Goal: Transaction & Acquisition: Purchase product/service

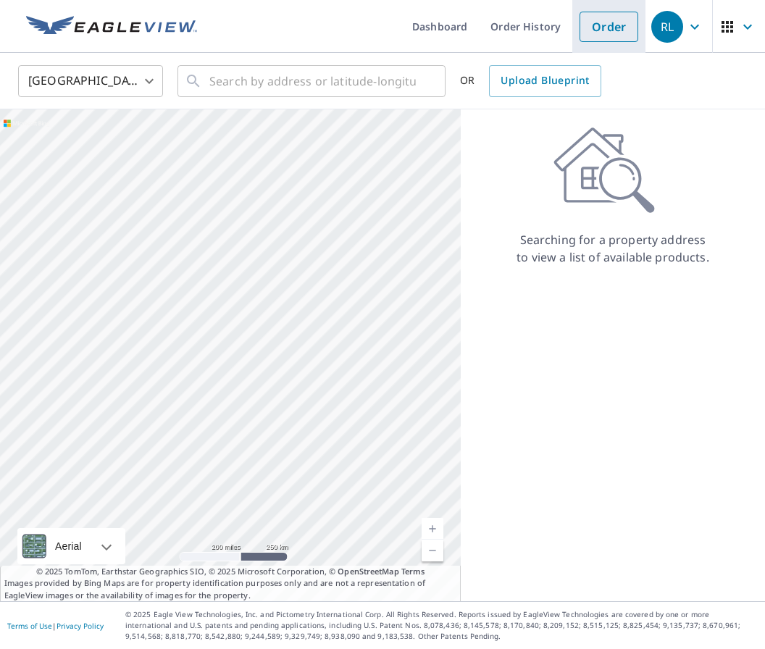
click at [613, 25] on link "Order" at bounding box center [608, 27] width 59 height 30
click at [222, 91] on input "text" at bounding box center [312, 81] width 206 height 41
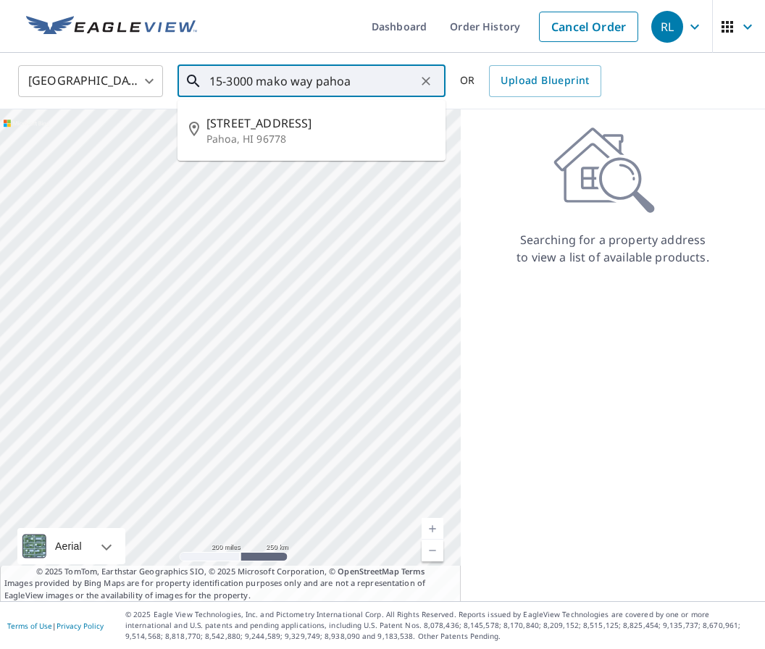
click at [269, 135] on p "Pahoa, HI 96778" at bounding box center [319, 139] width 227 height 14
type input "15-3000 Mako Way Pahoa, HI 96778"
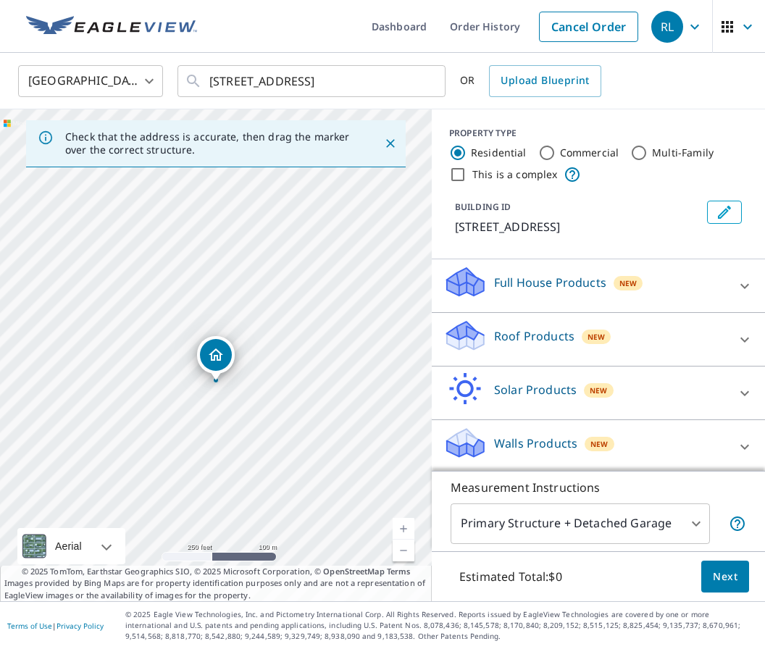
click at [645, 342] on div "Roof Products New" at bounding box center [585, 339] width 284 height 41
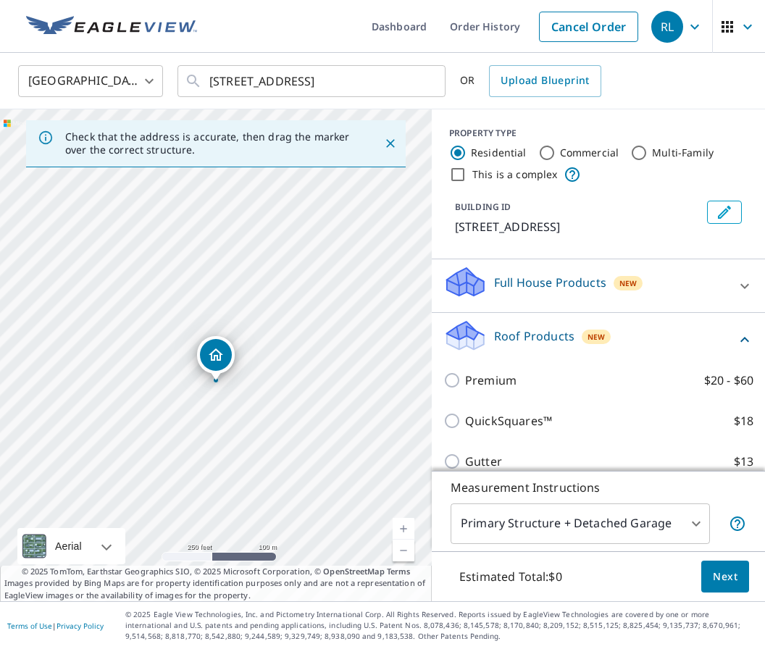
click at [458, 388] on input "Premium $20 - $60" at bounding box center [454, 380] width 22 height 17
checkbox input "true"
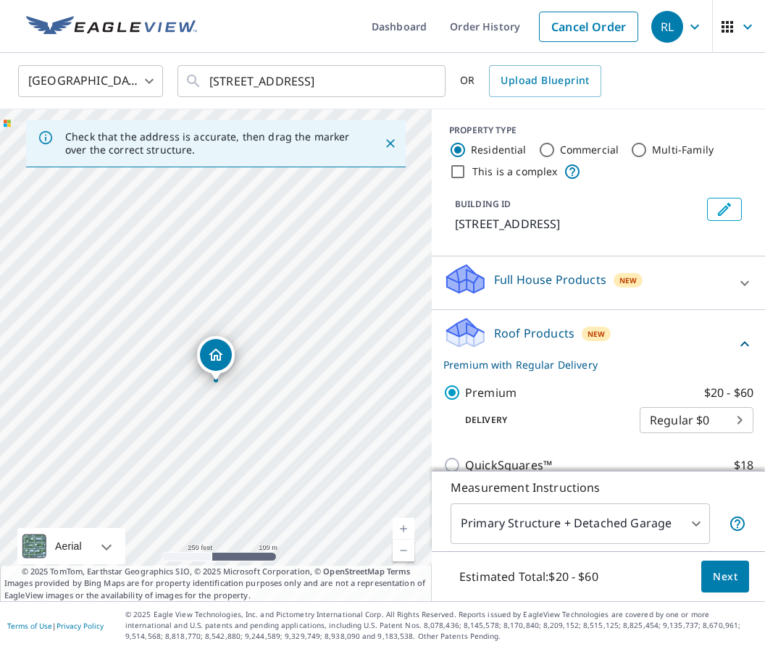
scroll to position [4, 0]
click at [736, 431] on body "RL RL Dashboard Order History Cancel Order RL United States US ​ 15-3000 Mako W…" at bounding box center [382, 324] width 765 height 649
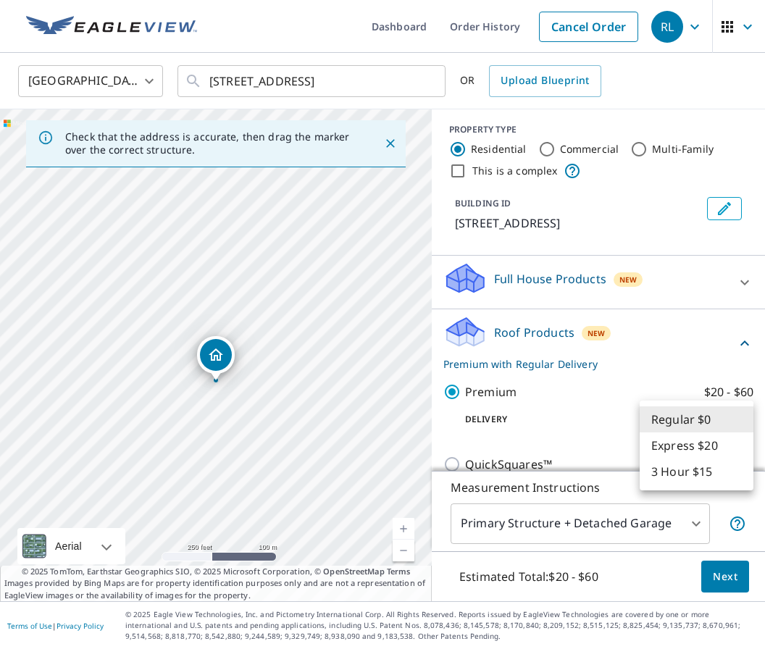
click at [704, 482] on li "3 Hour $15" at bounding box center [696, 471] width 114 height 26
type input "7"
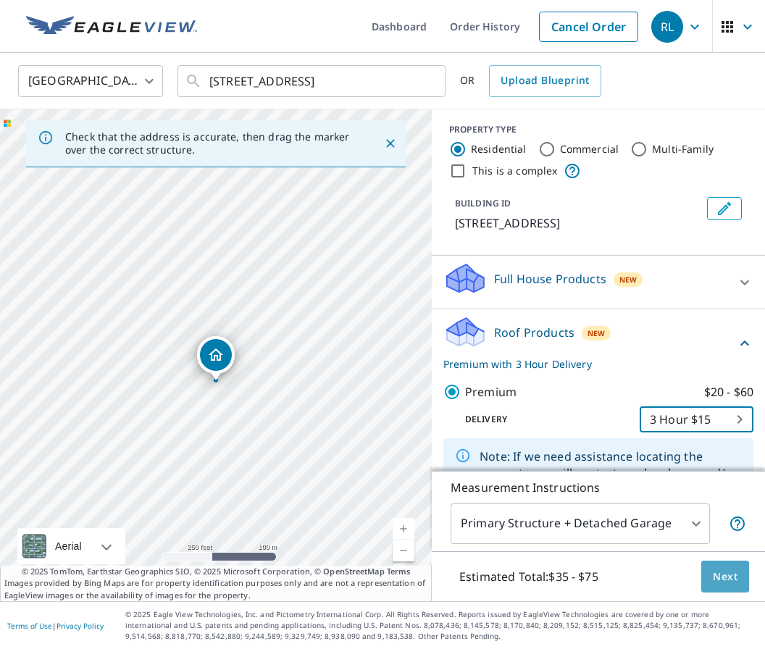
click at [715, 586] on span "Next" at bounding box center [725, 577] width 25 height 18
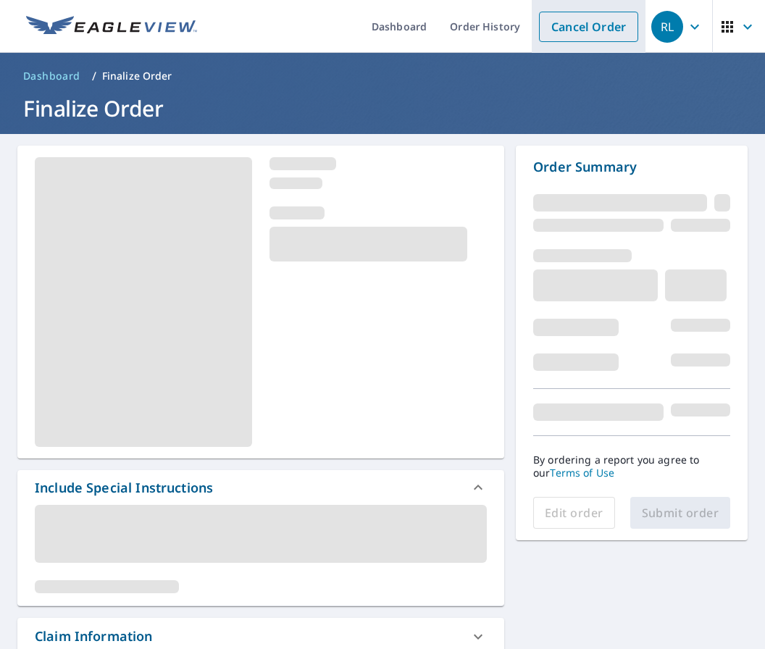
click at [589, 22] on link "Cancel Order" at bounding box center [588, 27] width 99 height 30
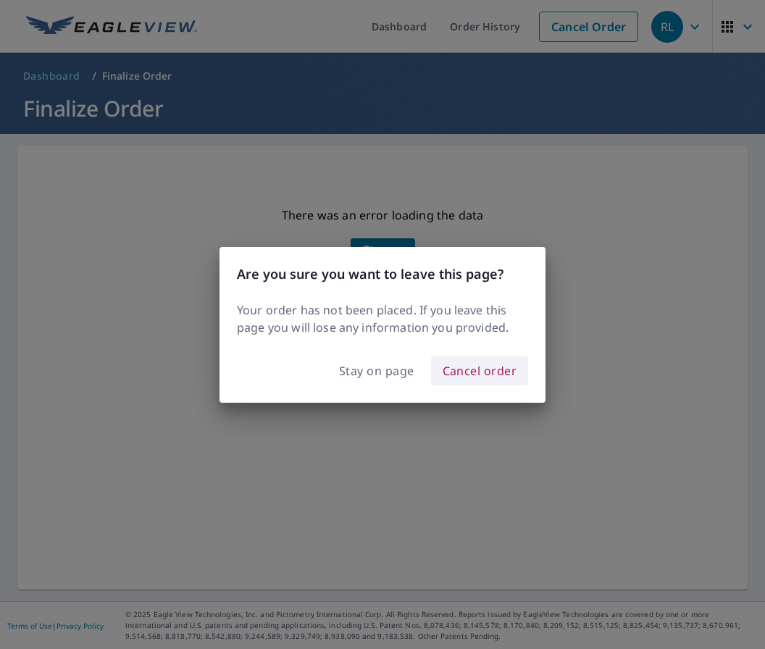
click at [477, 385] on button "Cancel order" at bounding box center [480, 370] width 98 height 29
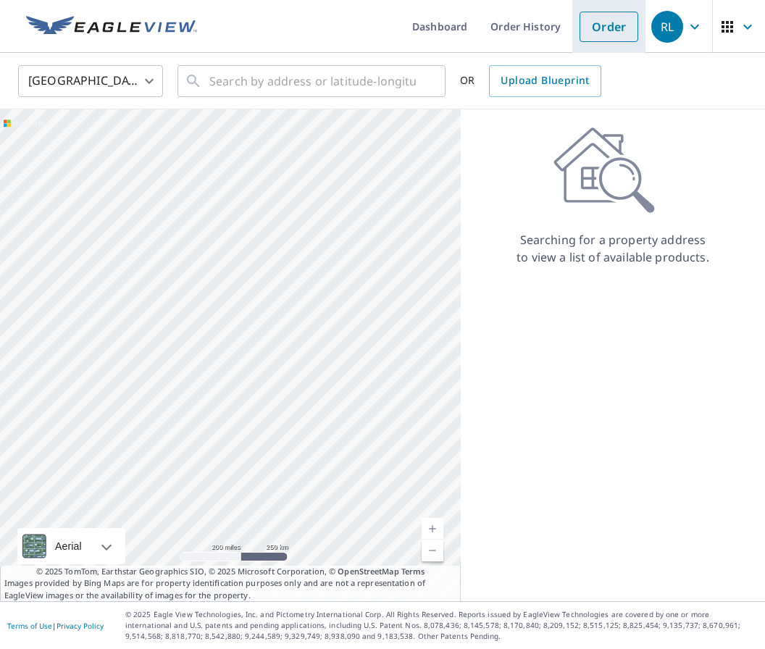
click at [601, 33] on link "Order" at bounding box center [608, 27] width 59 height 30
click at [269, 61] on input "text" at bounding box center [312, 81] width 206 height 41
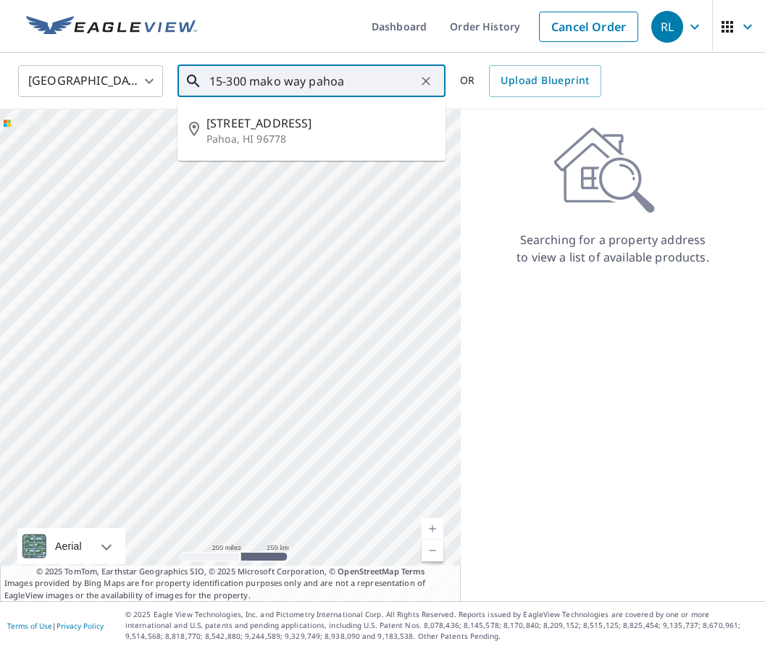
click at [268, 132] on p "Pahoa, HI 96778" at bounding box center [319, 139] width 227 height 14
type input "[STREET_ADDRESS]"
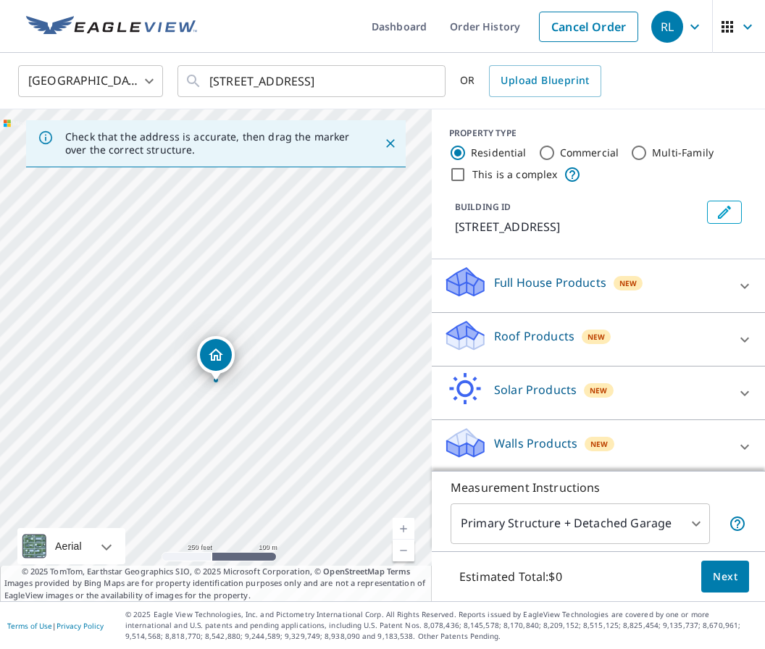
click at [624, 319] on div "Roof Products New" at bounding box center [585, 339] width 284 height 41
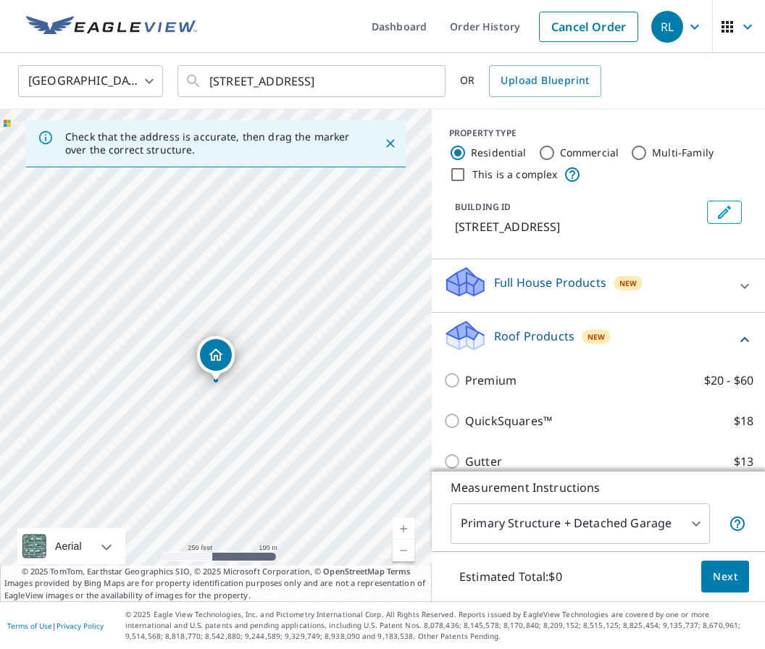
click at [450, 360] on div "Premium $20 - $60" at bounding box center [598, 380] width 310 height 41
click at [464, 372] on input "Premium $20 - $60" at bounding box center [454, 380] width 22 height 17
checkbox input "true"
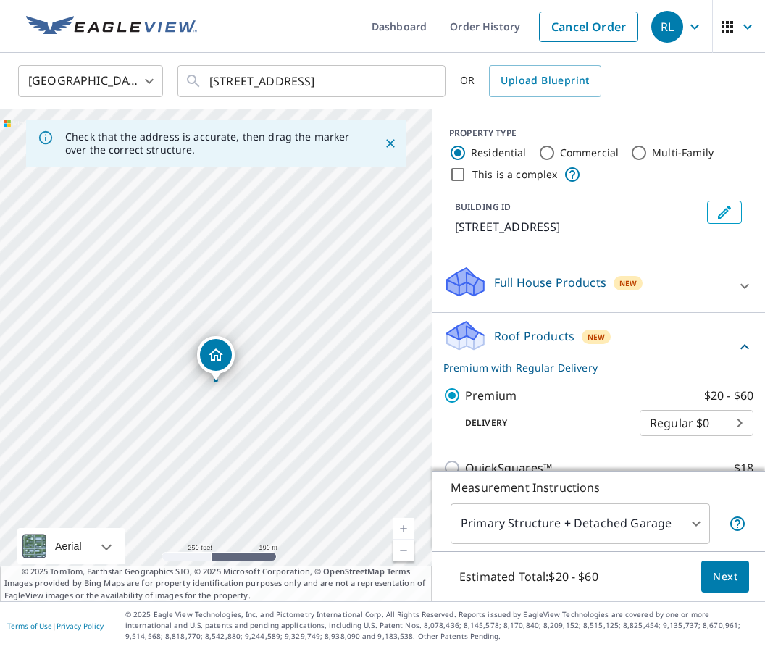
click at [742, 377] on body "RL RL Dashboard Order History Cancel Order RL [GEOGRAPHIC_DATA] [GEOGRAPHIC_DAT…" at bounding box center [382, 324] width 765 height 649
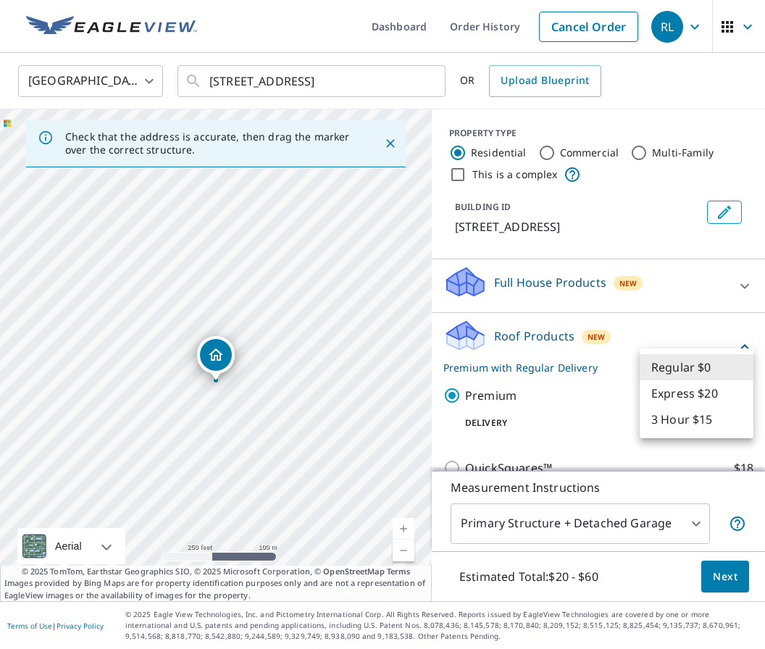
click at [695, 425] on li "3 Hour $15" at bounding box center [696, 419] width 114 height 26
type input "7"
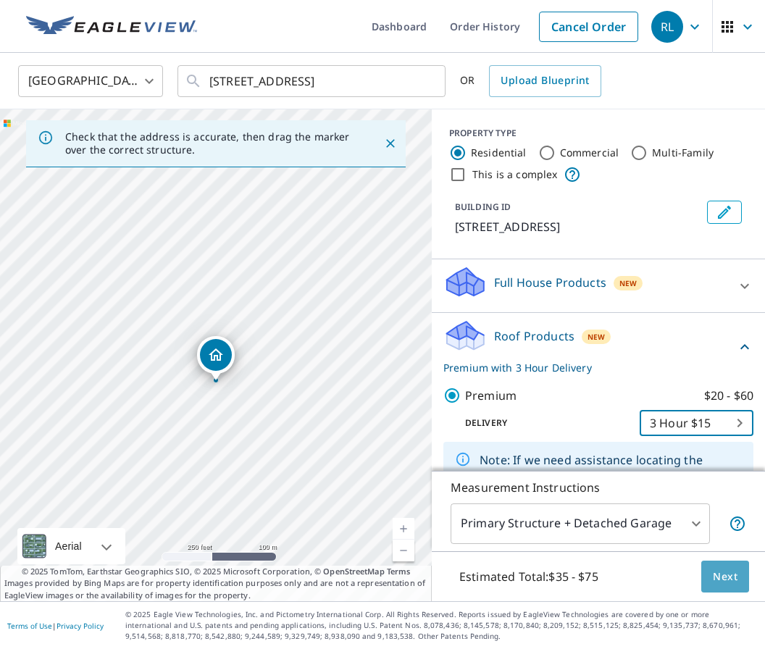
click at [719, 588] on button "Next" at bounding box center [725, 577] width 48 height 33
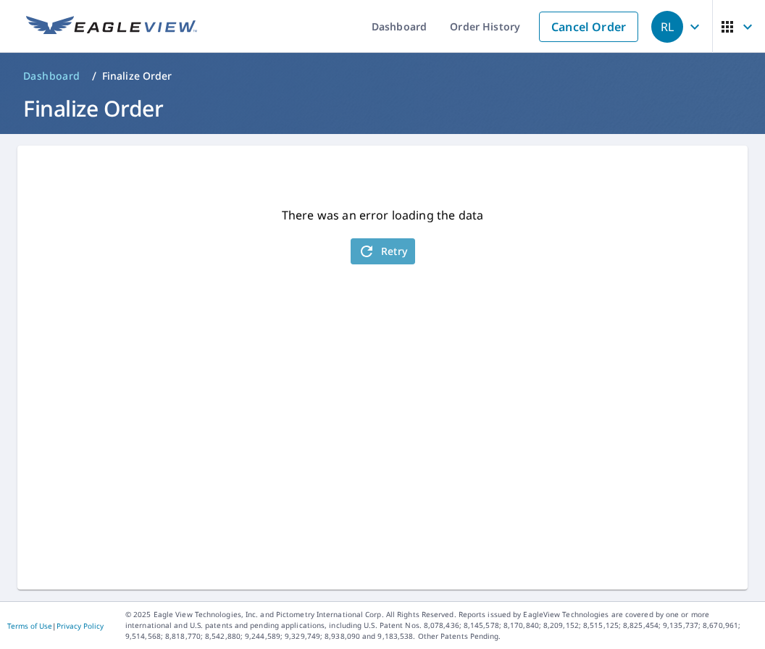
click at [389, 243] on span "Retry" at bounding box center [383, 251] width 50 height 17
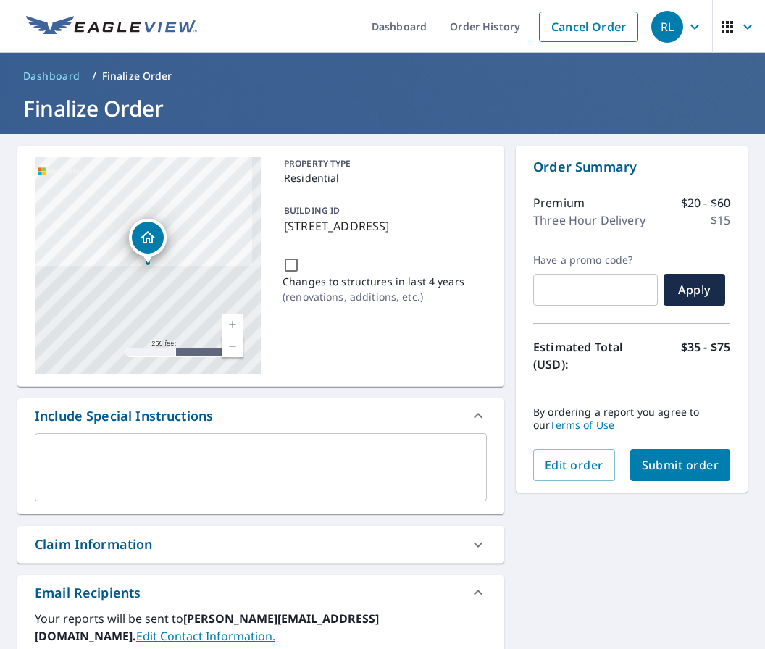
click at [702, 449] on button "Submit order" at bounding box center [680, 465] width 101 height 32
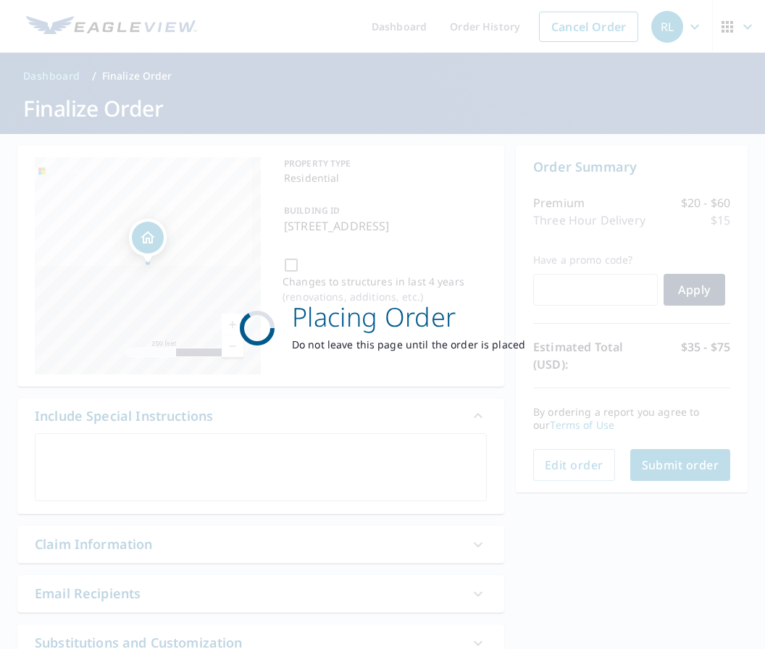
checkbox input "true"
